Goal: Task Accomplishment & Management: Manage account settings

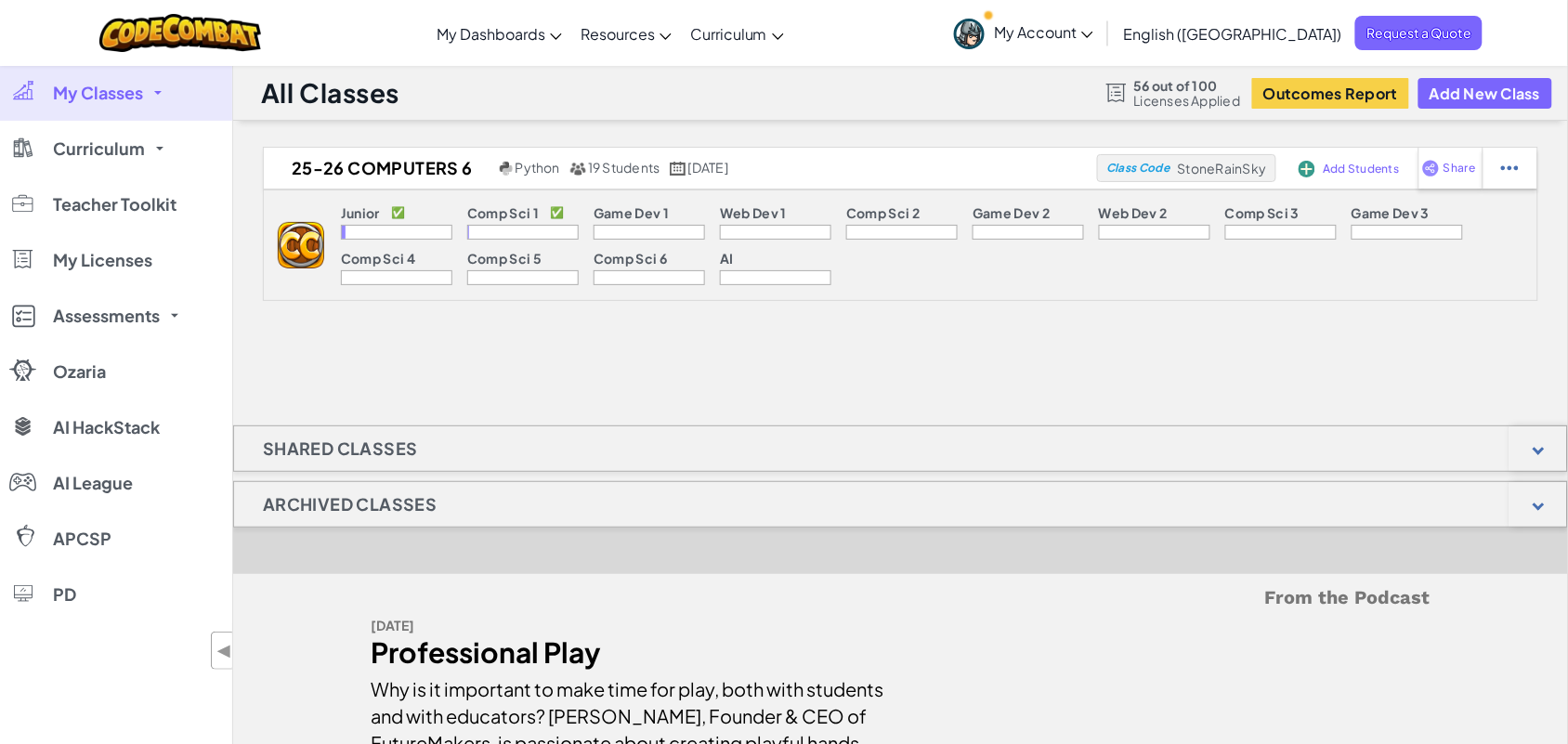
click at [399, 237] on div at bounding box center [397, 232] width 111 height 15
click at [381, 221] on div "Junior ✅" at bounding box center [397, 215] width 111 height 20
click at [371, 232] on div at bounding box center [397, 232] width 111 height 15
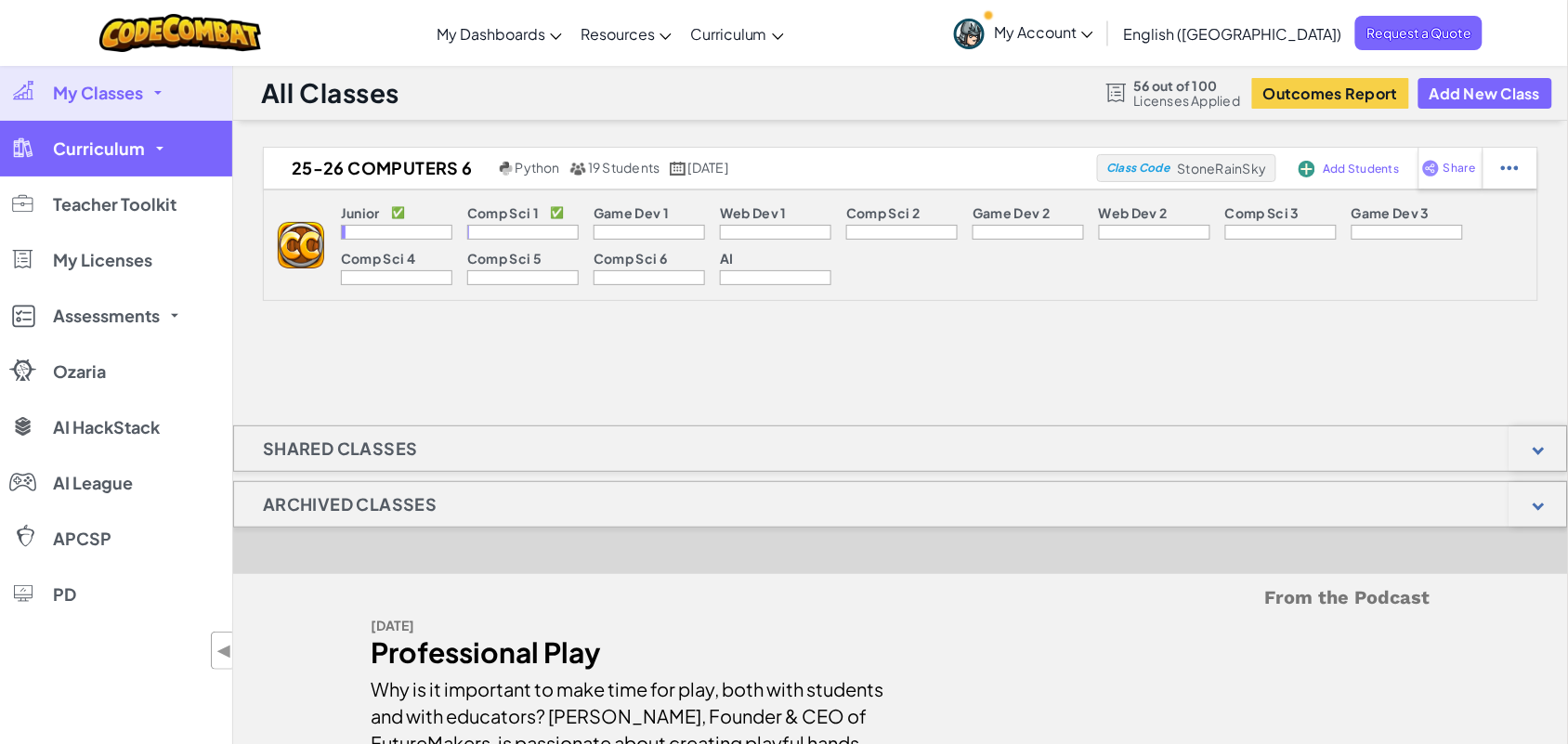
click at [96, 159] on link "Curriculum" at bounding box center [115, 148] width 232 height 56
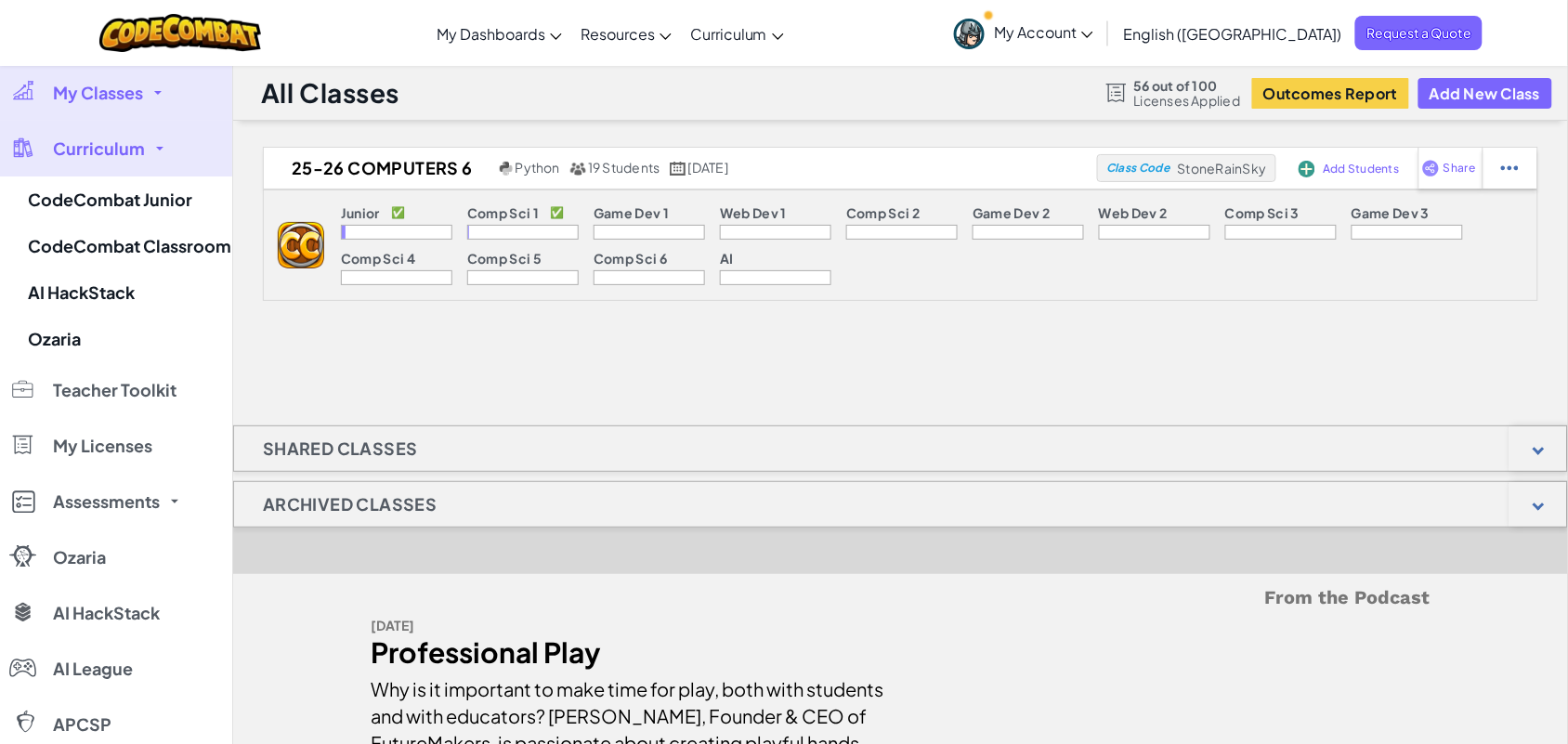
click at [96, 159] on link "Curriculum" at bounding box center [115, 148] width 232 height 56
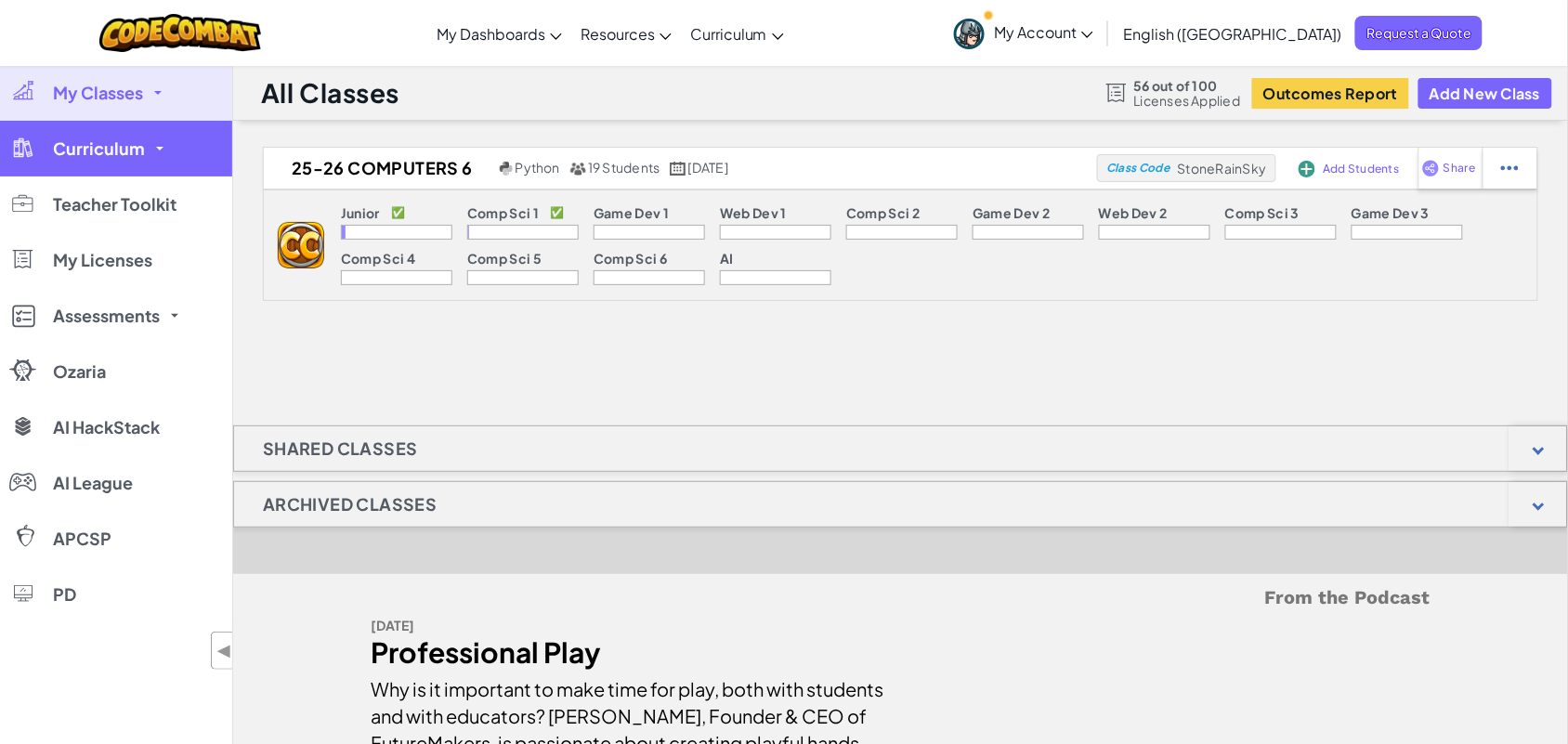
click at [98, 156] on span "Curriculum" at bounding box center [98, 148] width 92 height 17
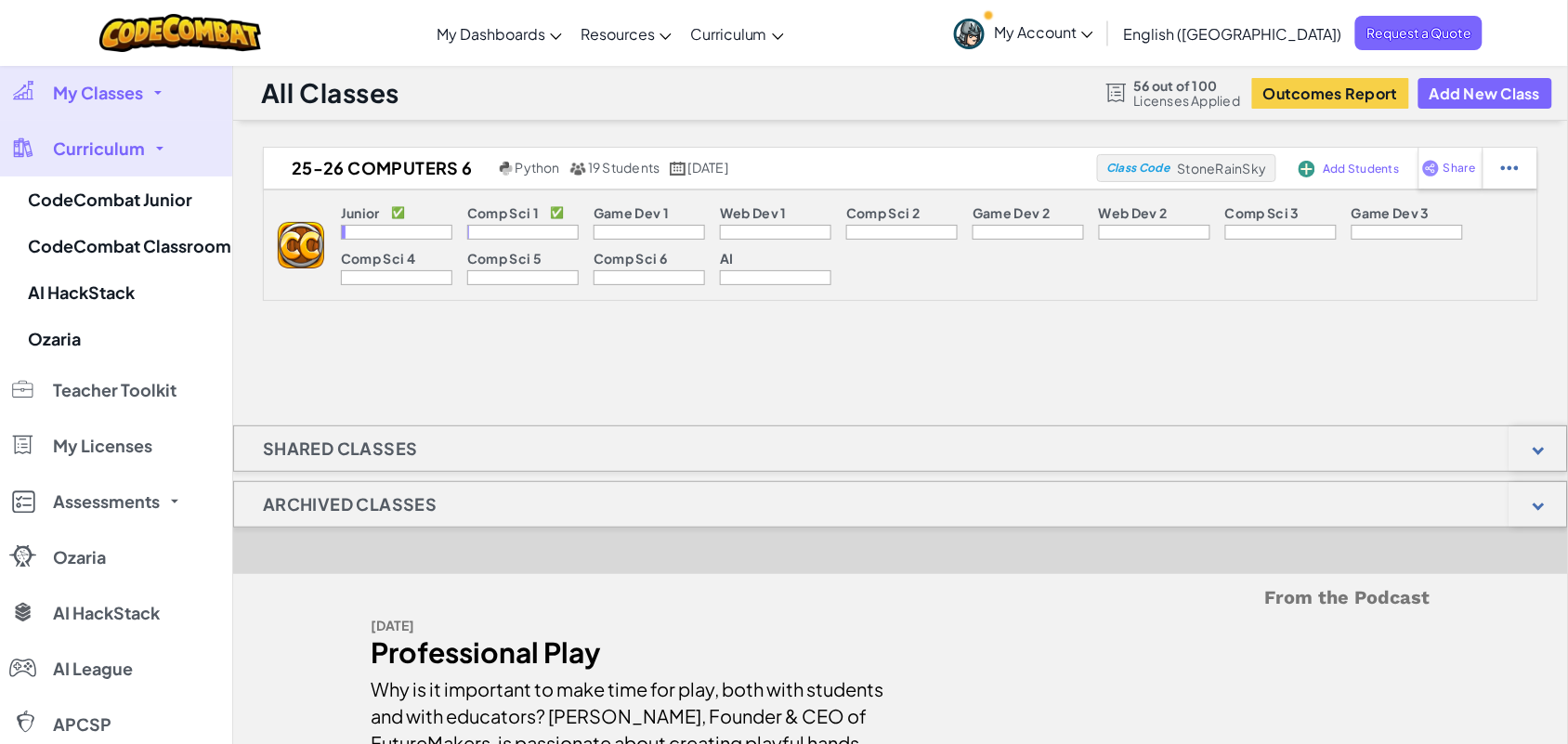
click at [98, 156] on span "Curriculum" at bounding box center [98, 148] width 92 height 17
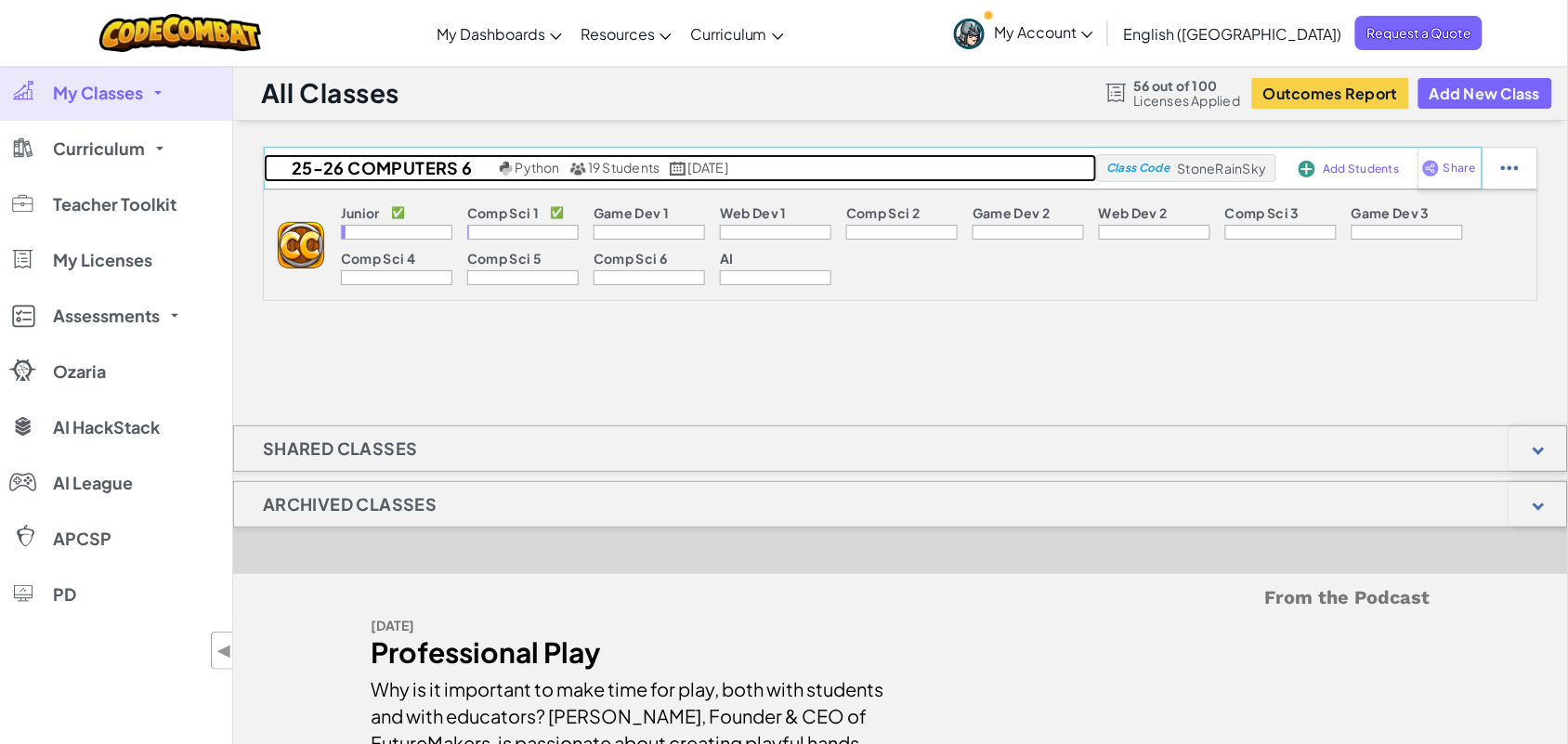
click at [614, 173] on span "19 Students" at bounding box center [624, 167] width 73 height 17
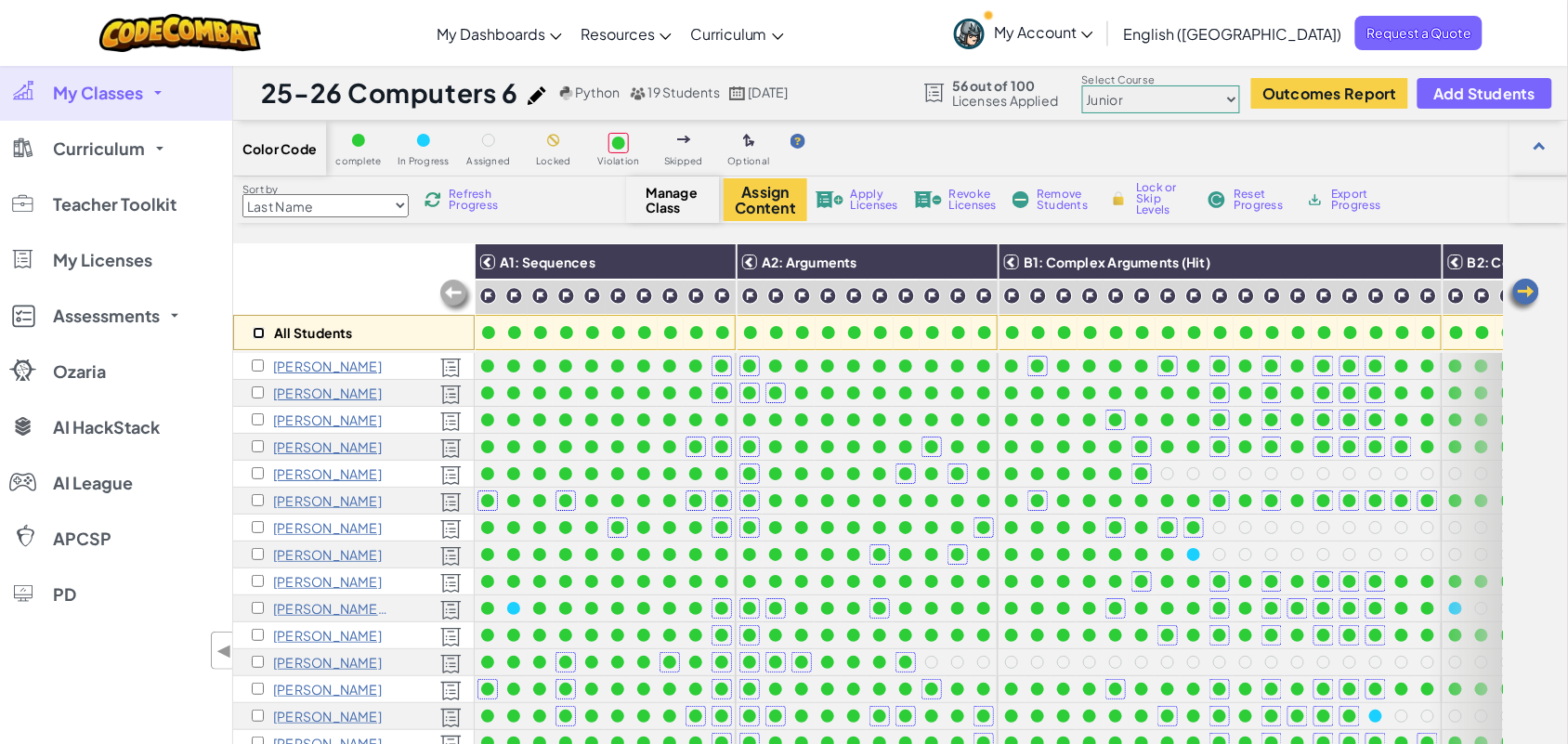
click at [257, 332] on input "checkbox" at bounding box center [259, 333] width 12 height 12
checkbox input "true"
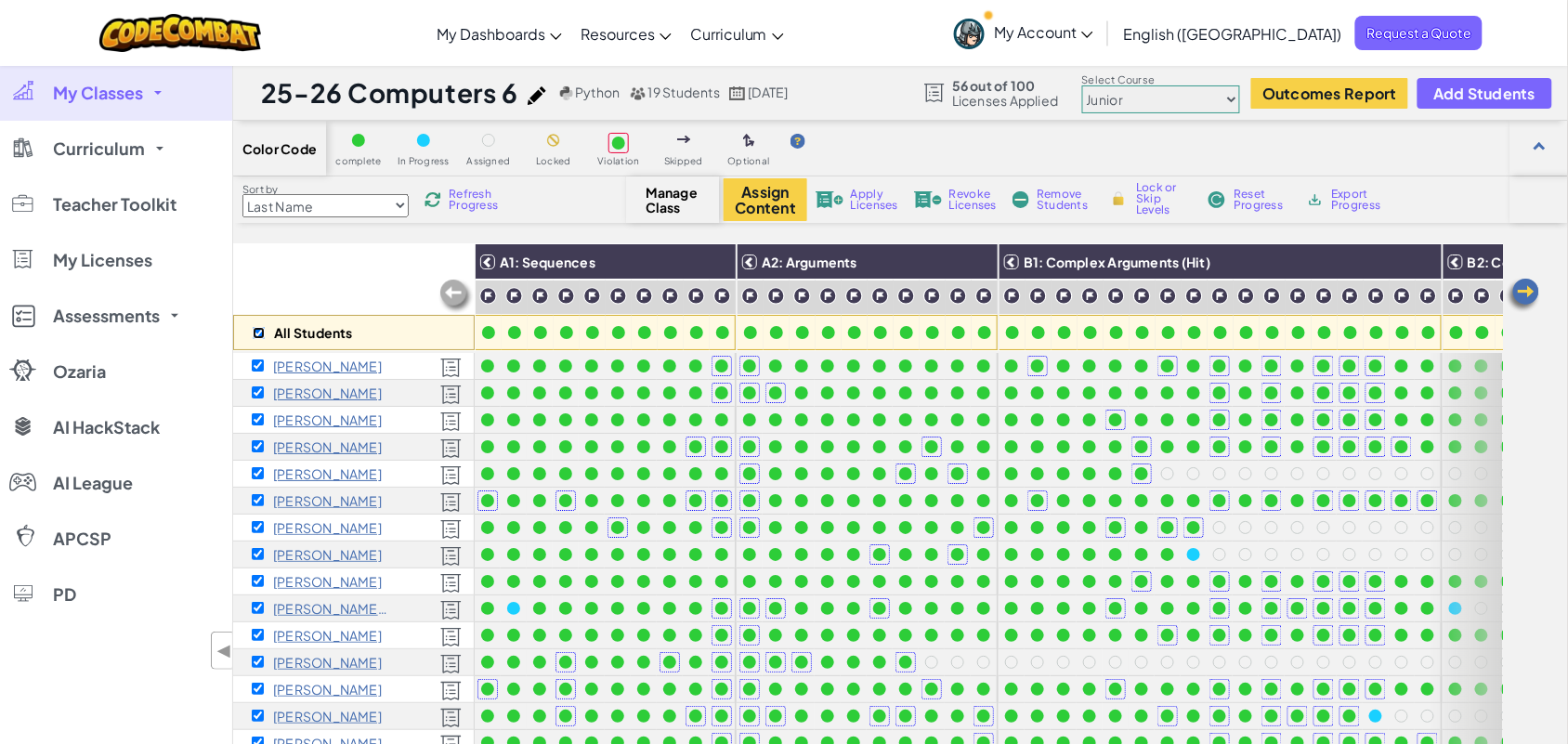
checkbox input "true"
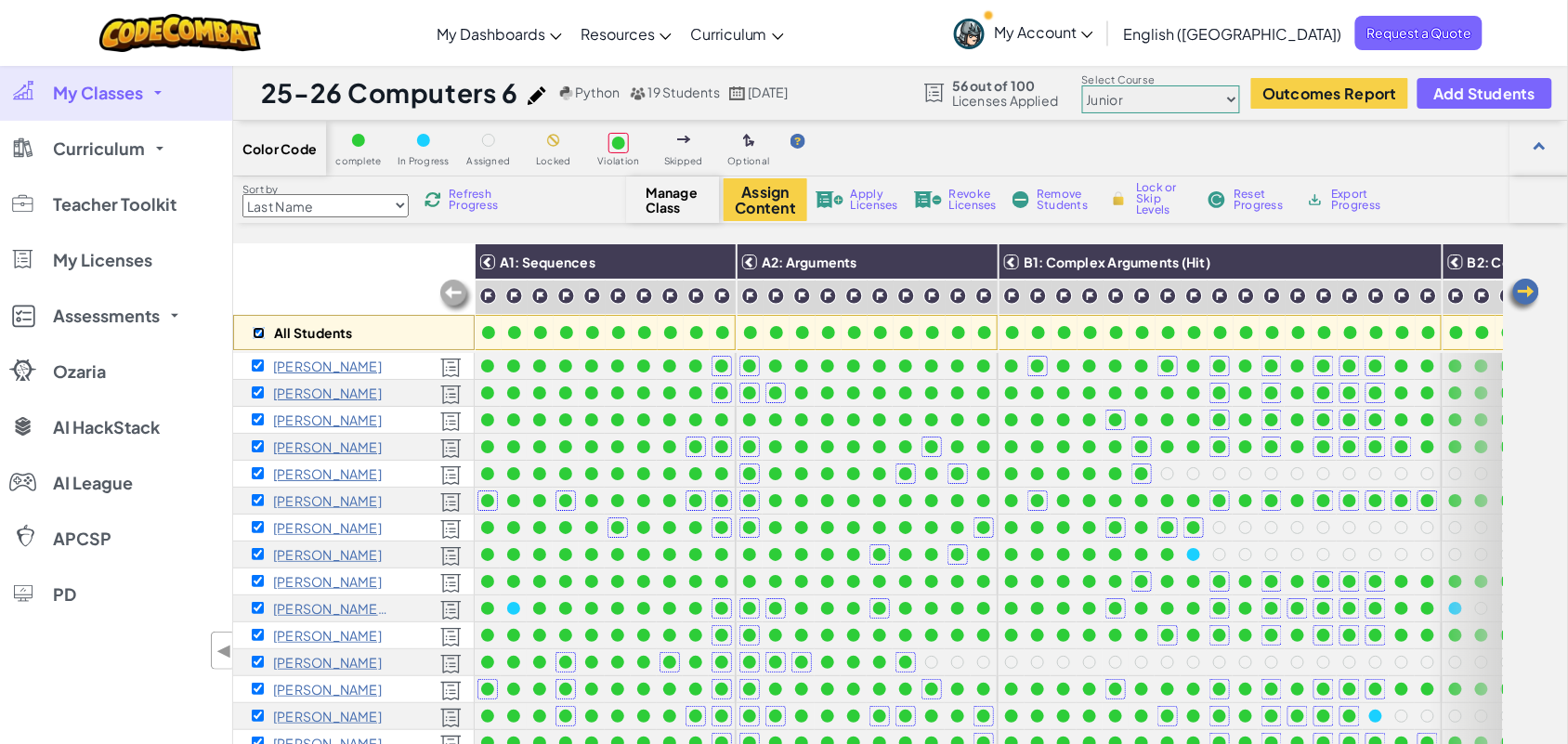
checkbox input "true"
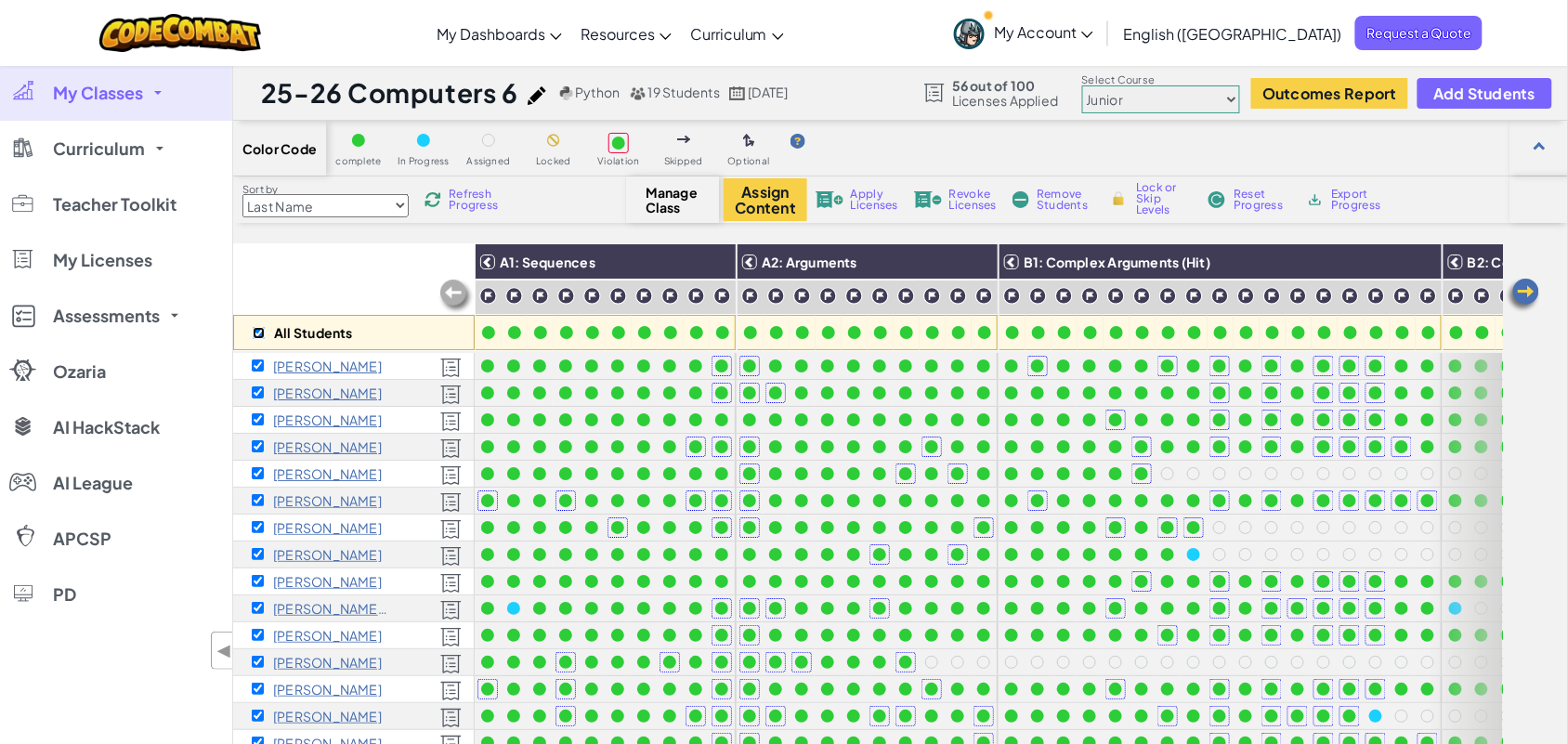
checkbox input "true"
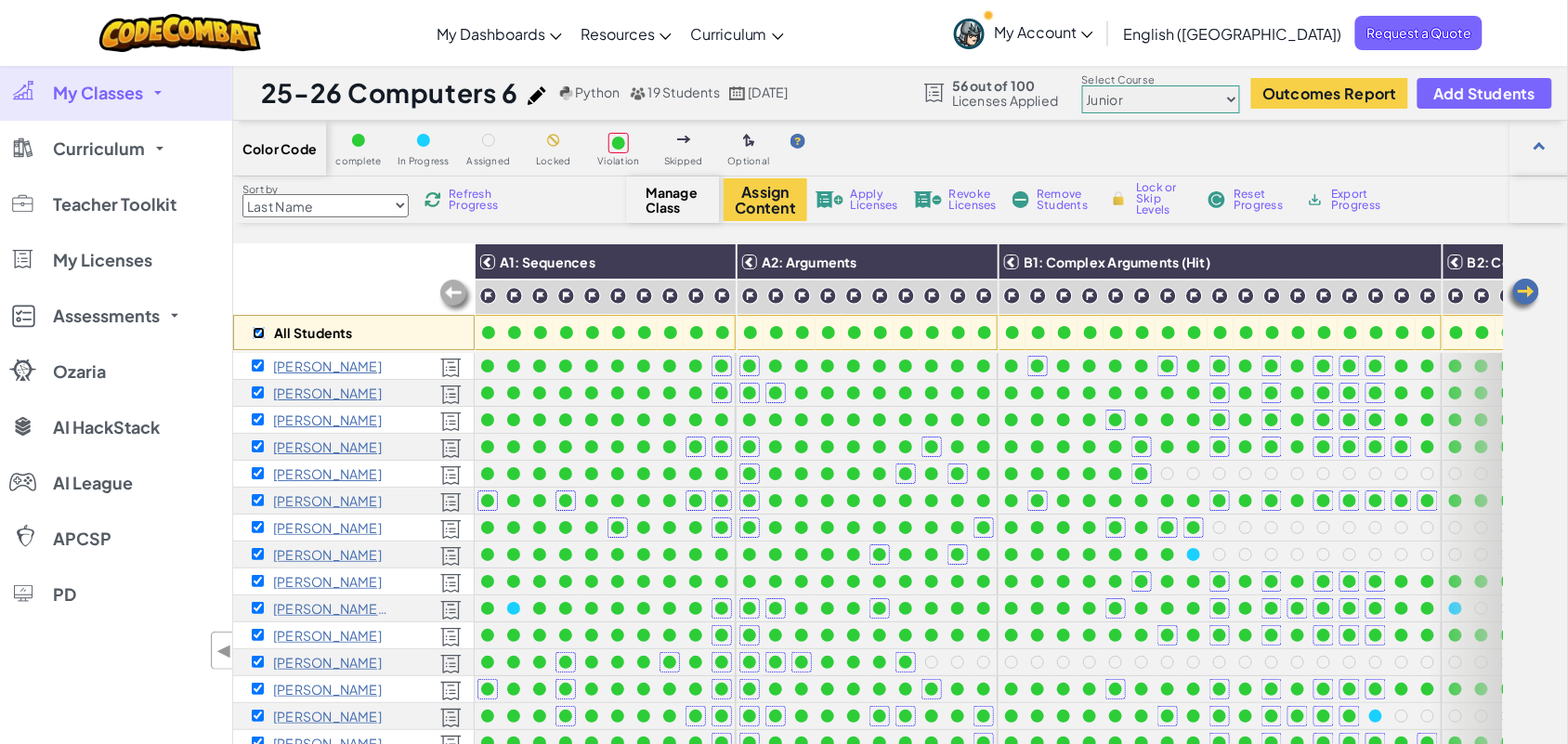
checkbox input "true"
click at [772, 202] on button "Assign Content" at bounding box center [765, 199] width 84 height 43
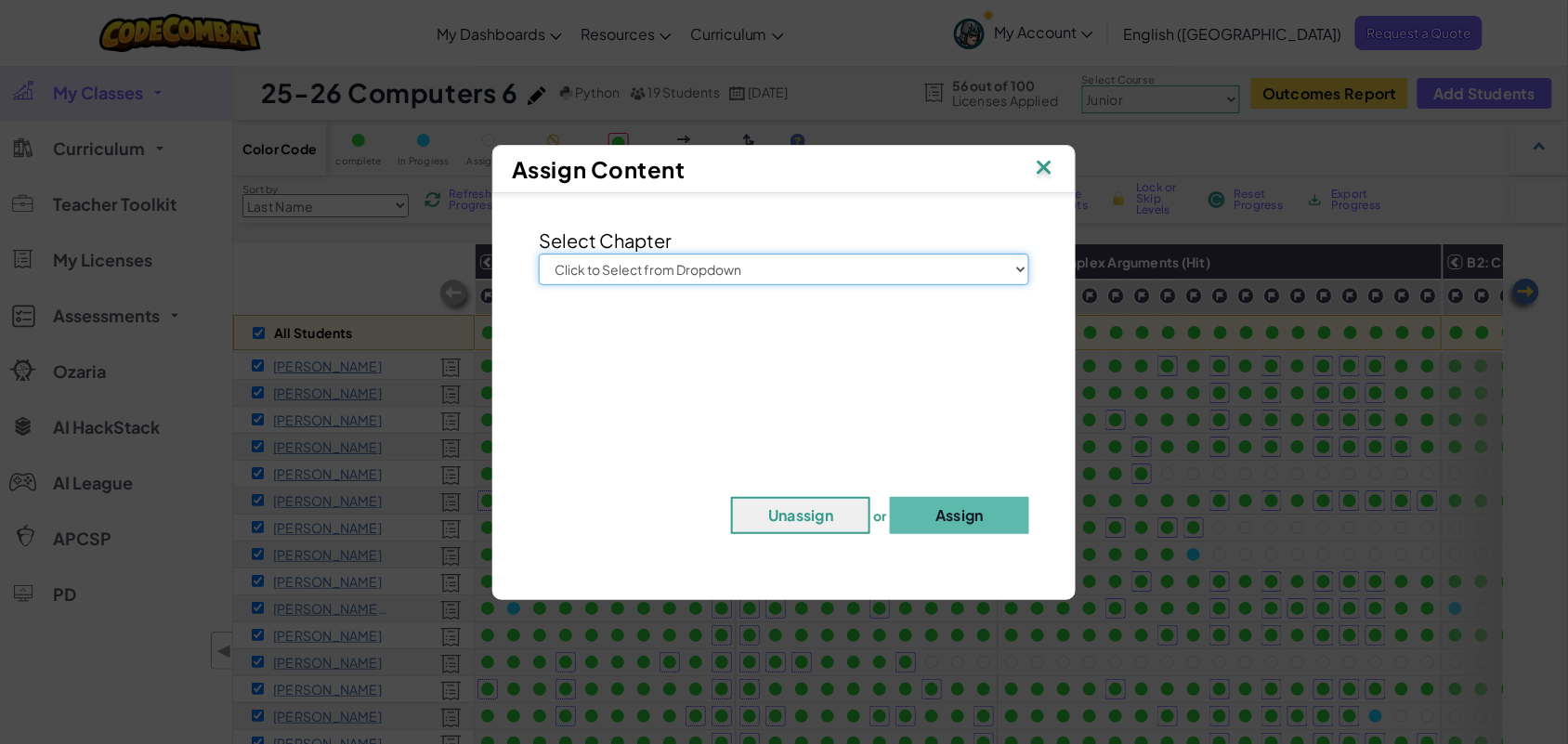
click at [958, 259] on select "Click to Select from Dropdown Junior Introduction to Computer Science Game Deve…" at bounding box center [783, 270] width 490 height 32
select select "Junior"
click at [538, 254] on select "Click to Select from Dropdown Junior Introduction to Computer Science Game Deve…" at bounding box center [783, 270] width 490 height 32
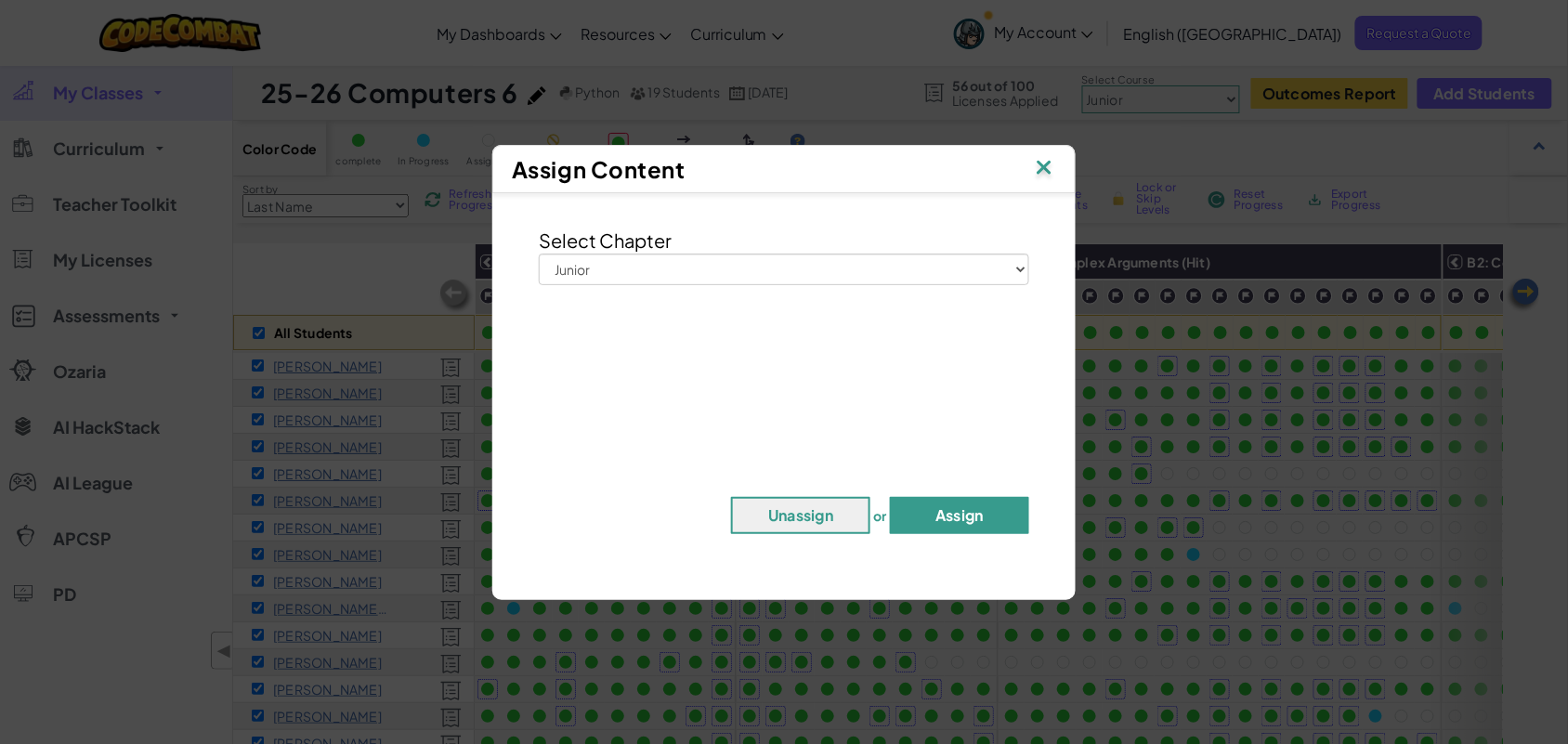
click at [916, 503] on button "Assign" at bounding box center [959, 514] width 139 height 37
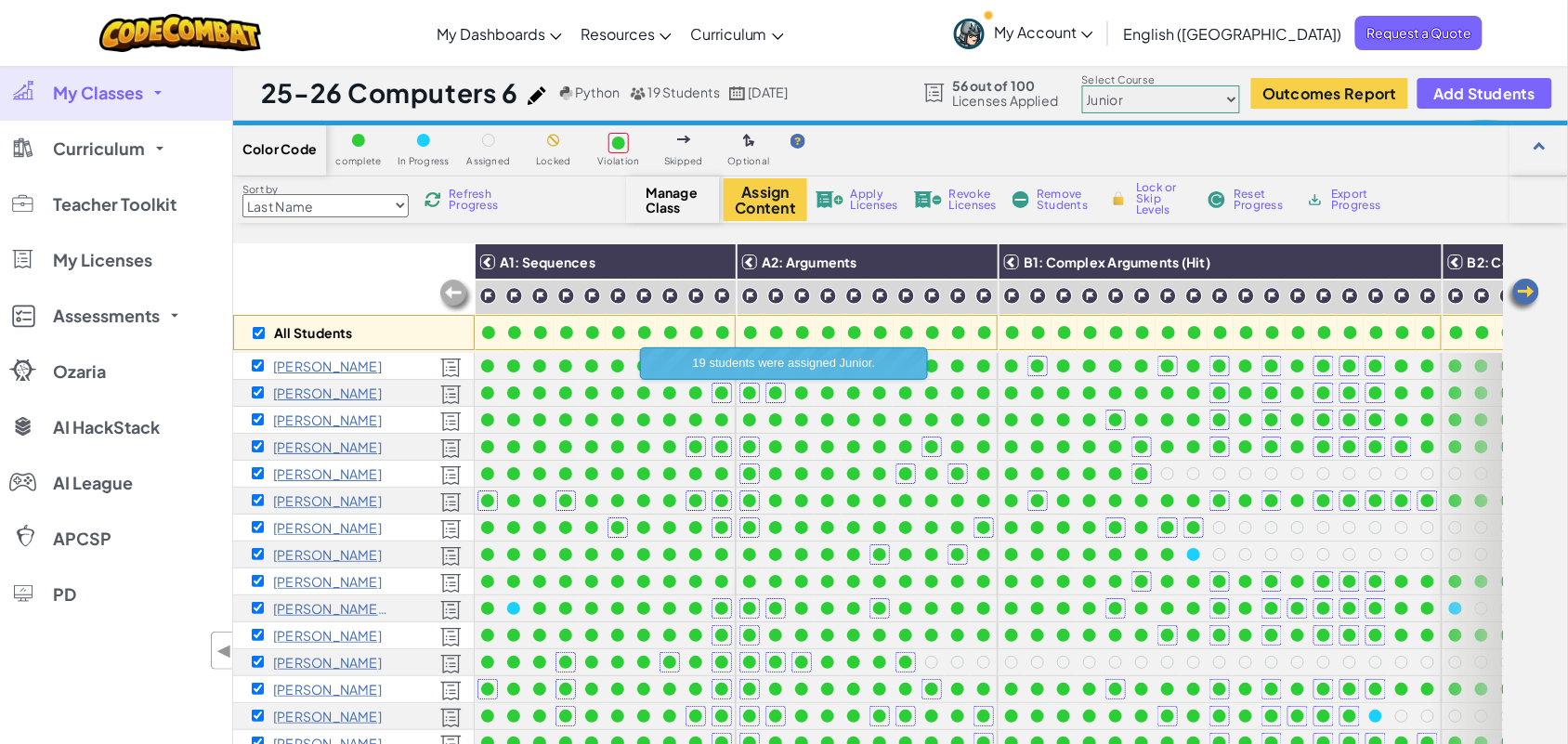
scroll to position [116, 0]
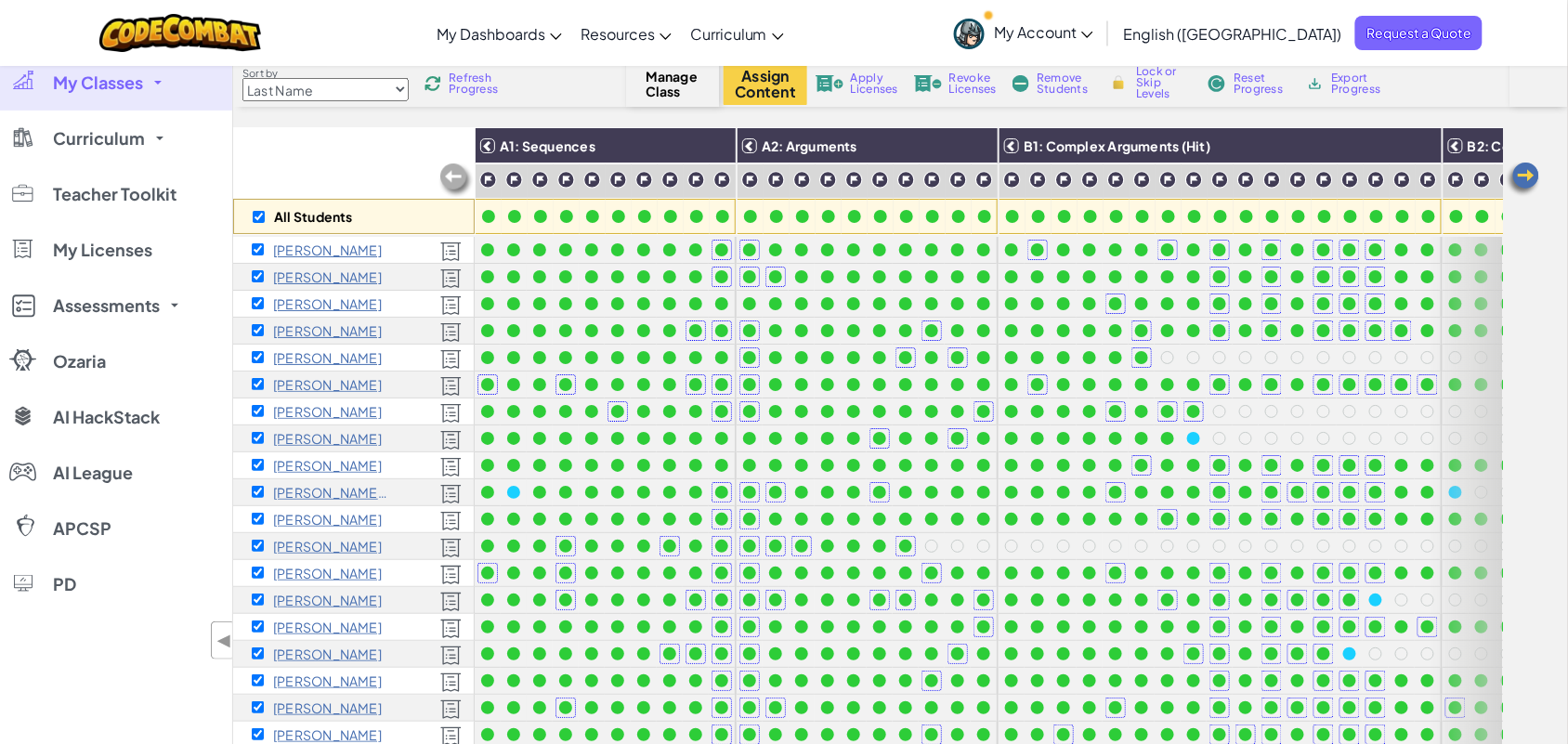
click at [871, 90] on span "Apply Licenses" at bounding box center [875, 84] width 48 height 22
click at [878, 82] on span "Apply Licenses" at bounding box center [875, 84] width 48 height 22
click at [865, 80] on span "Apply Licenses" at bounding box center [875, 84] width 48 height 22
click at [867, 81] on span "Apply Licenses" at bounding box center [875, 84] width 48 height 22
click at [861, 79] on span "Apply Licenses" at bounding box center [875, 84] width 48 height 22
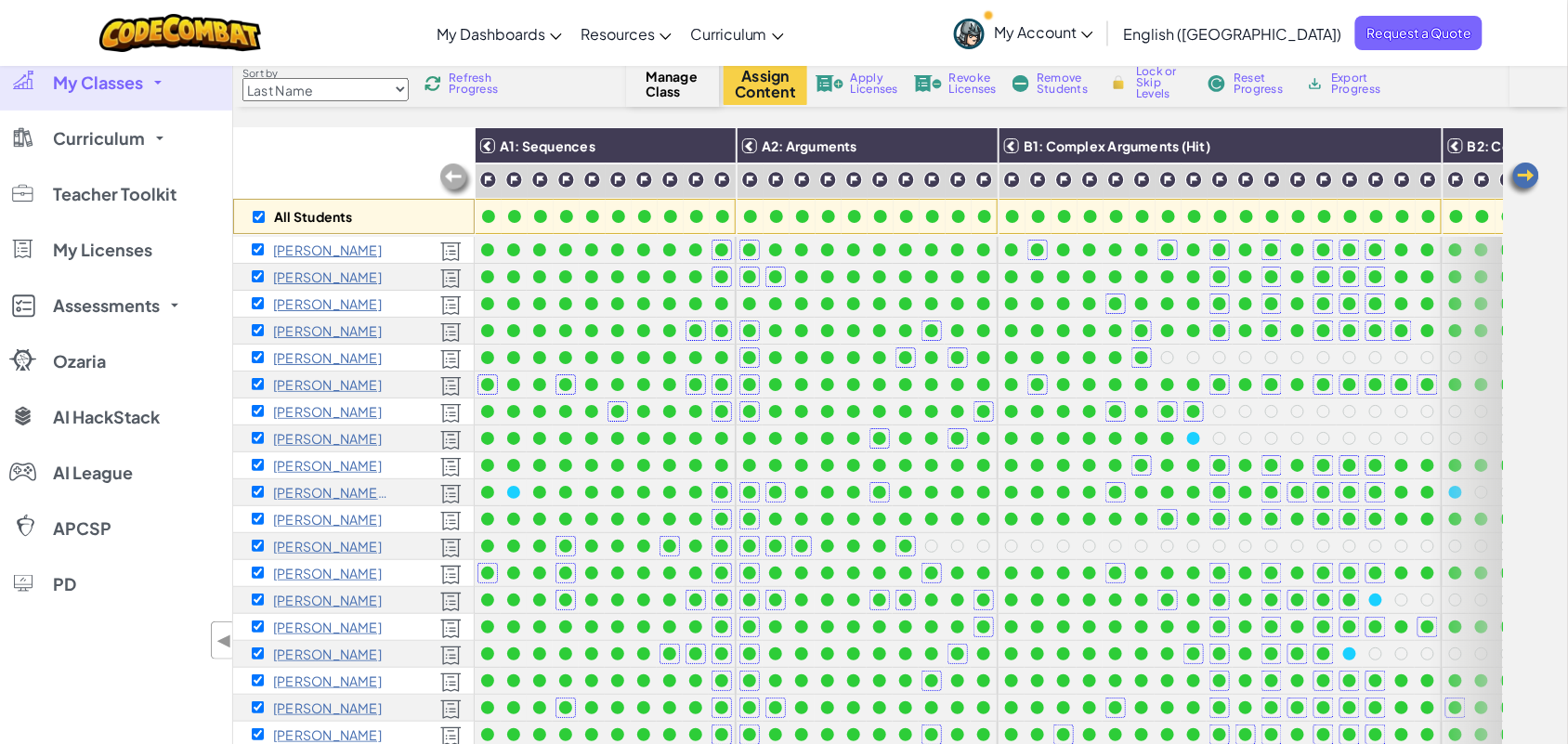
click at [866, 86] on span "Apply Licenses" at bounding box center [875, 84] width 48 height 22
click at [871, 85] on span "Apply Licenses" at bounding box center [875, 84] width 48 height 22
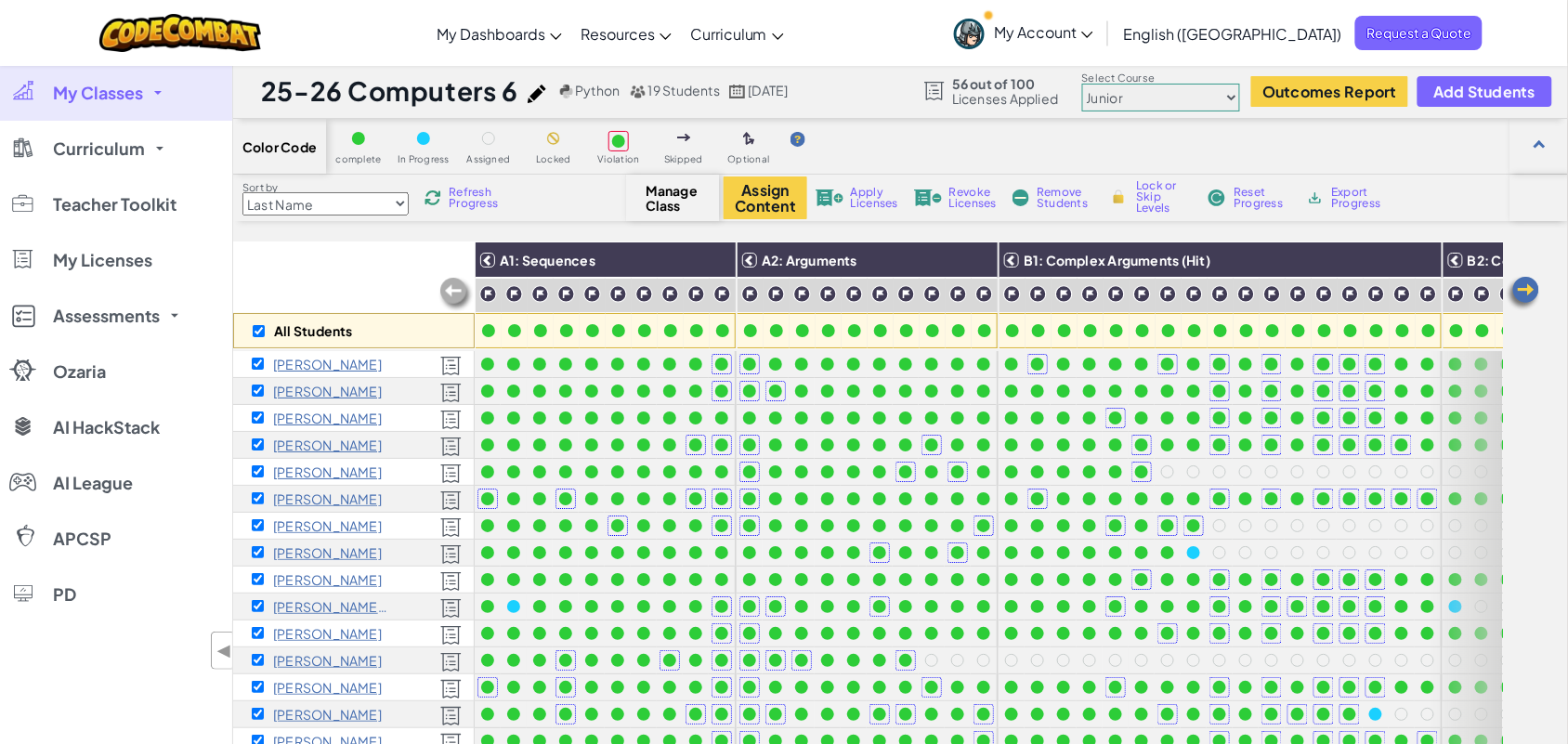
scroll to position [0, 0]
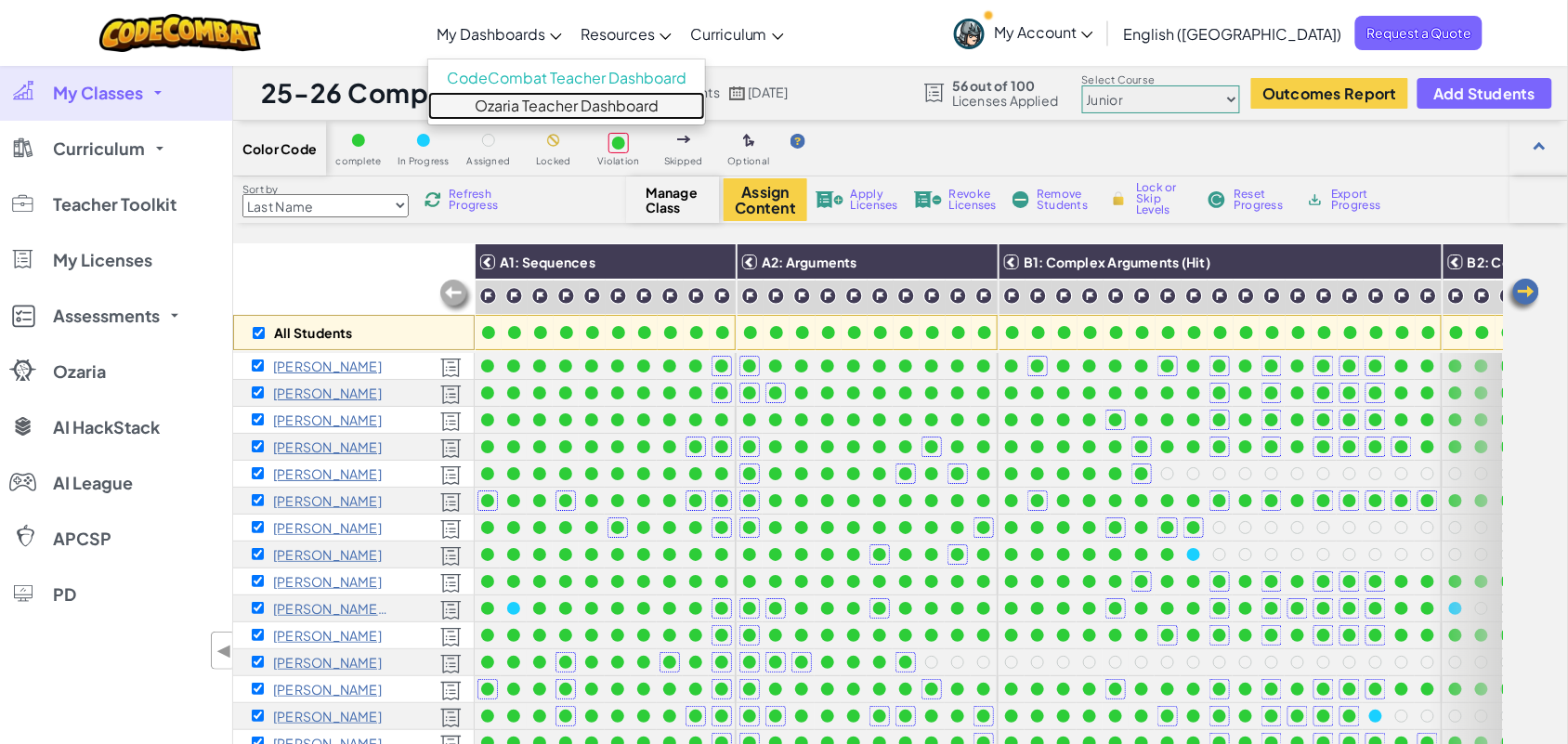
click at [583, 106] on link "Ozaria Teacher Dashboard" at bounding box center [566, 105] width 277 height 28
